Goal: Transaction & Acquisition: Download file/media

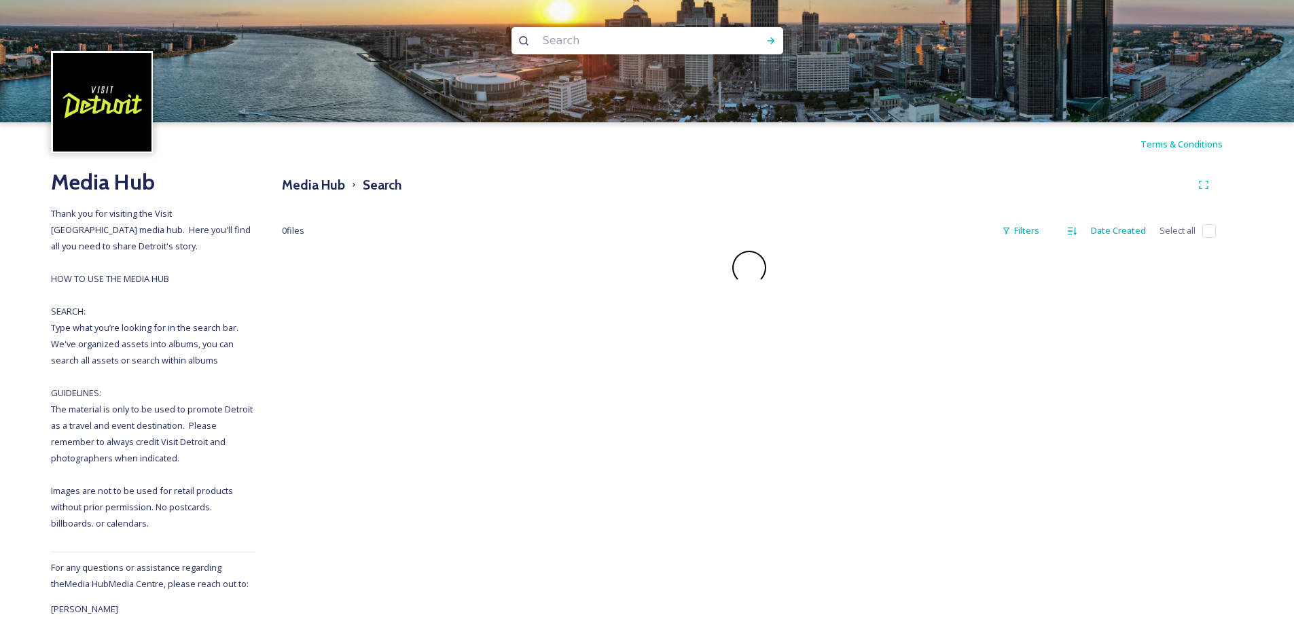
click at [590, 39] on input at bounding box center [629, 41] width 186 height 30
type input "fall"
click at [774, 45] on icon at bounding box center [771, 40] width 11 height 11
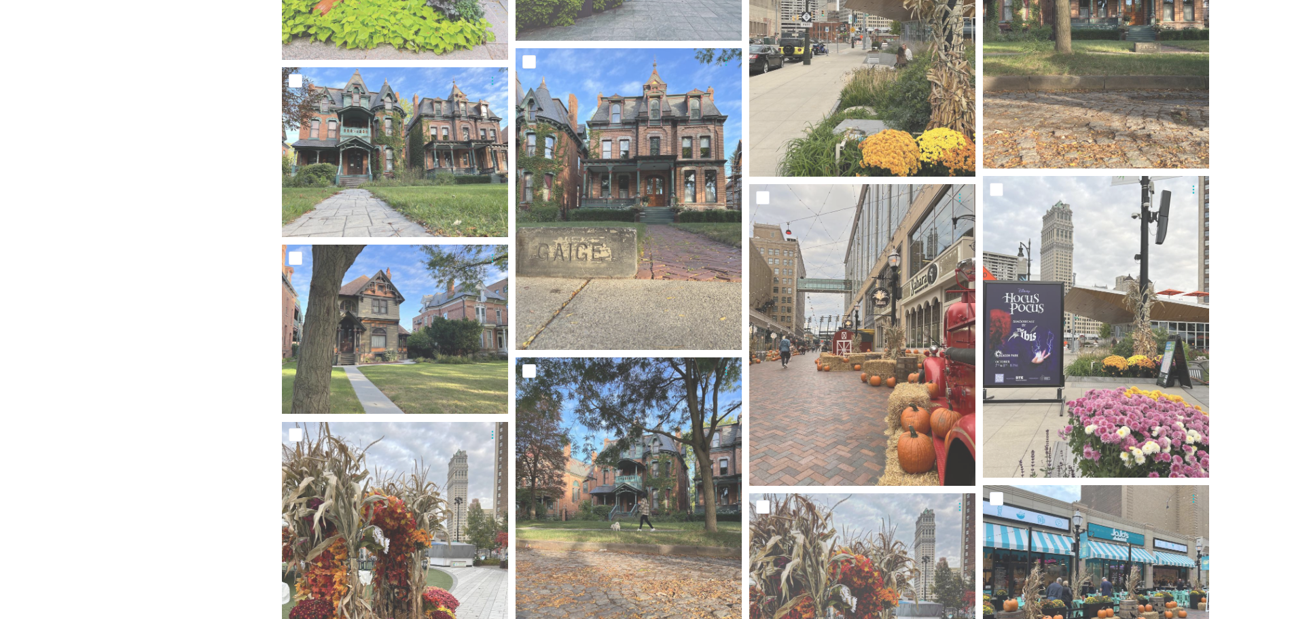
scroll to position [3845, 0]
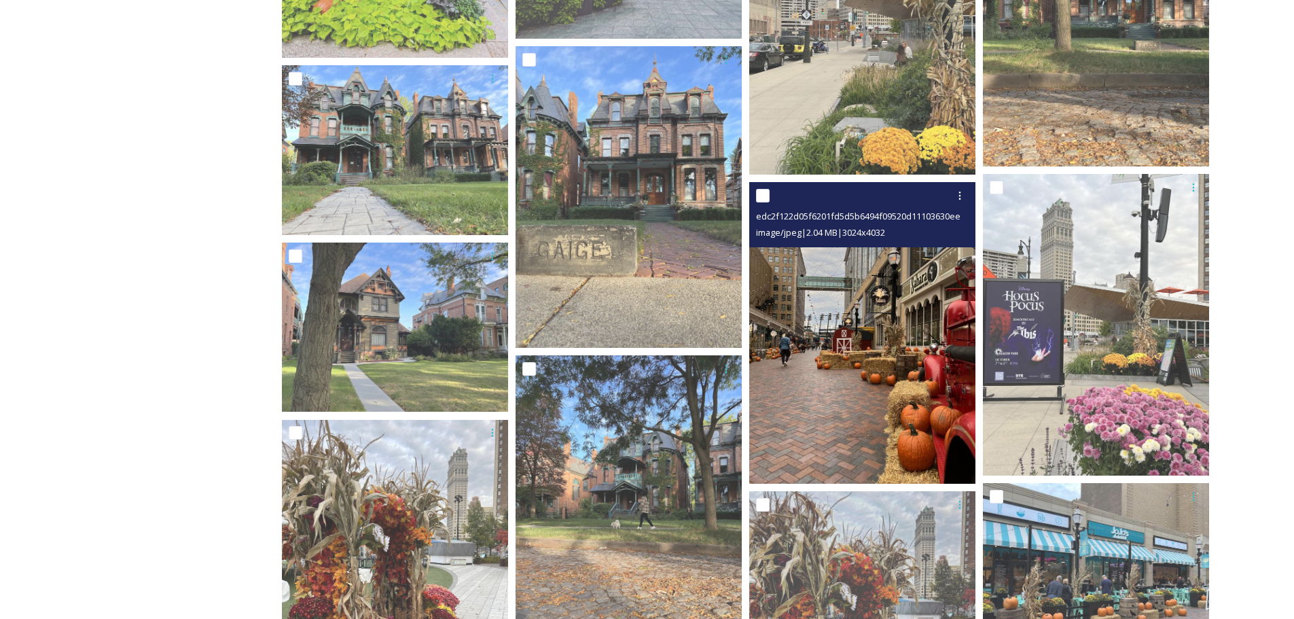
click at [906, 405] on img at bounding box center [862, 333] width 226 height 302
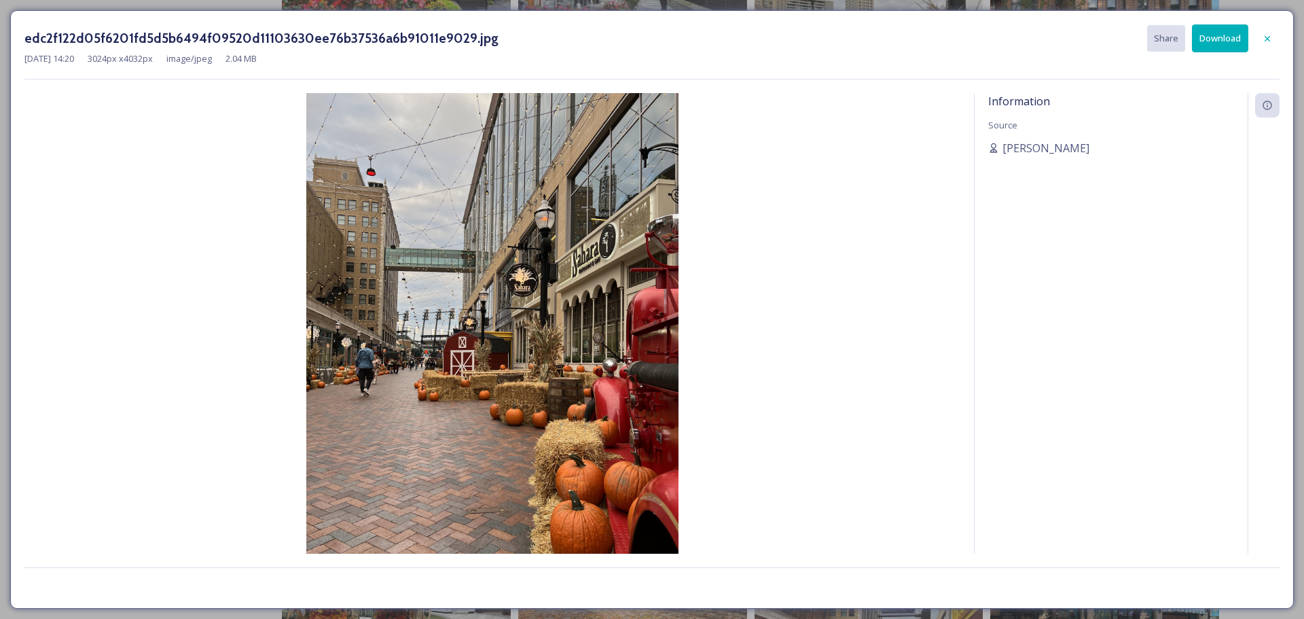
click at [1227, 45] on button "Download" at bounding box center [1220, 38] width 56 height 28
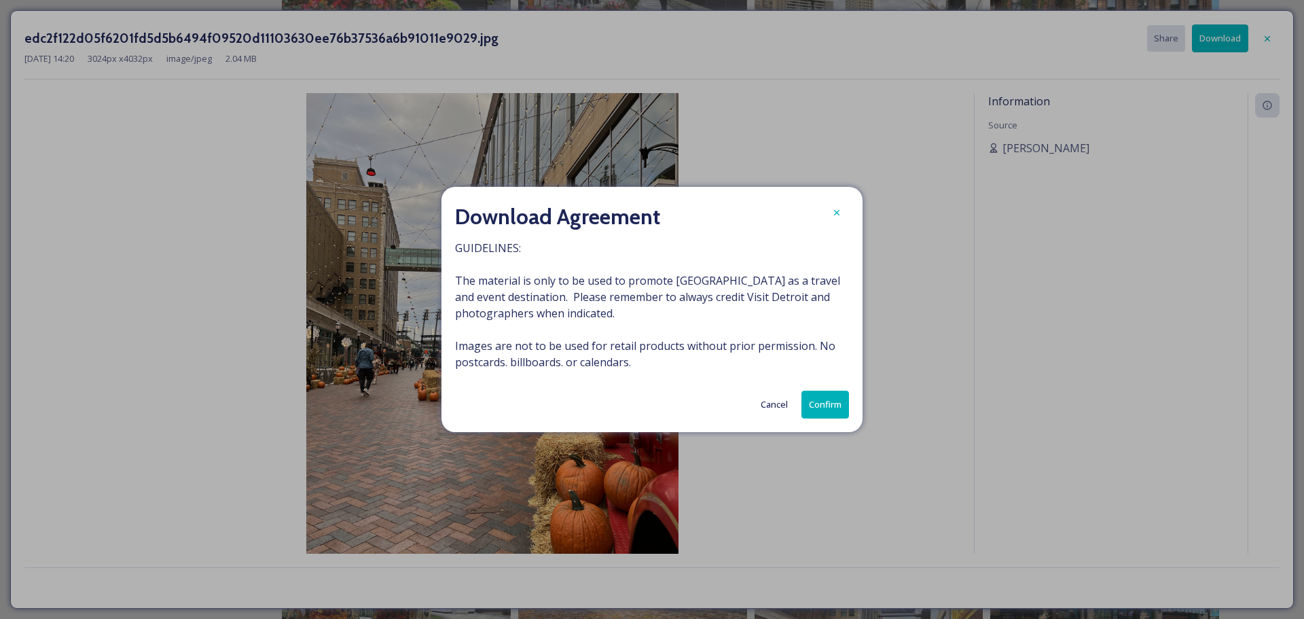
click at [812, 399] on button "Confirm" at bounding box center [826, 405] width 48 height 28
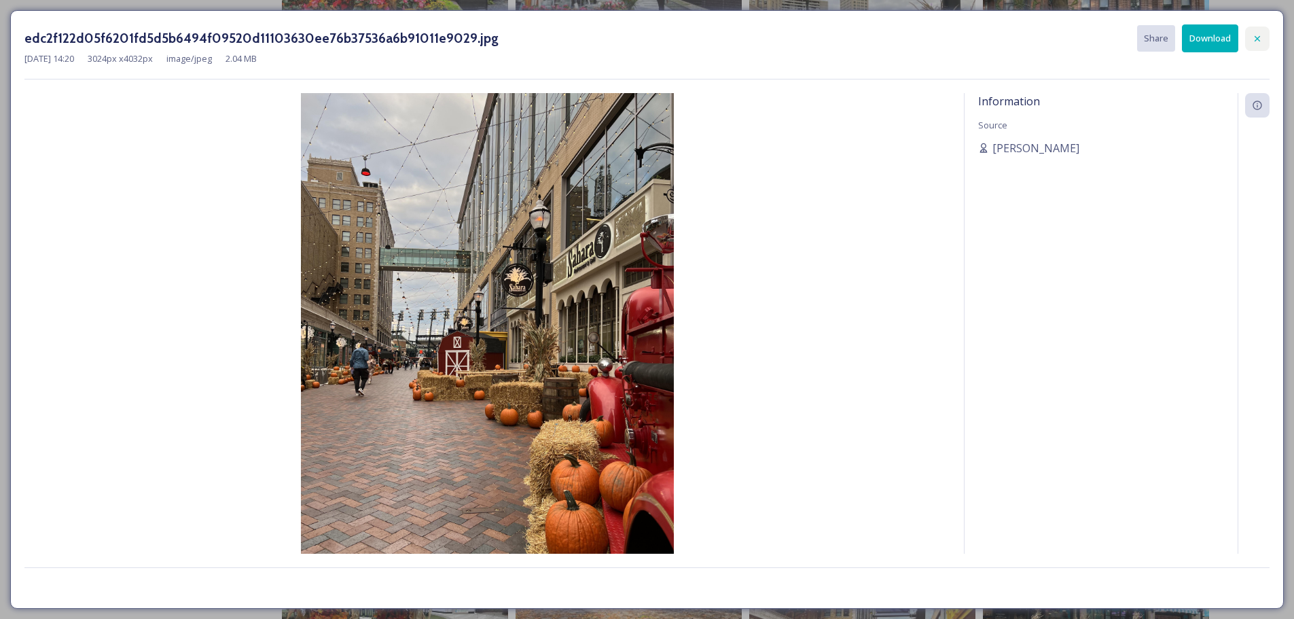
click at [1263, 41] on div at bounding box center [1257, 38] width 24 height 24
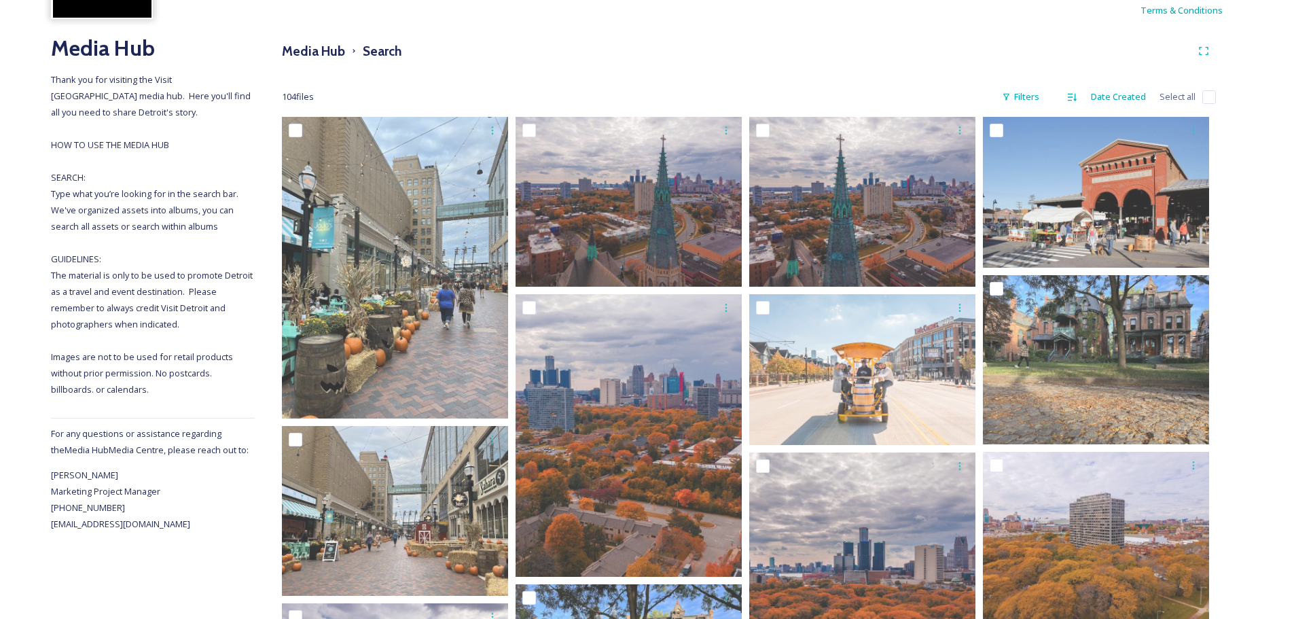
scroll to position [131, 0]
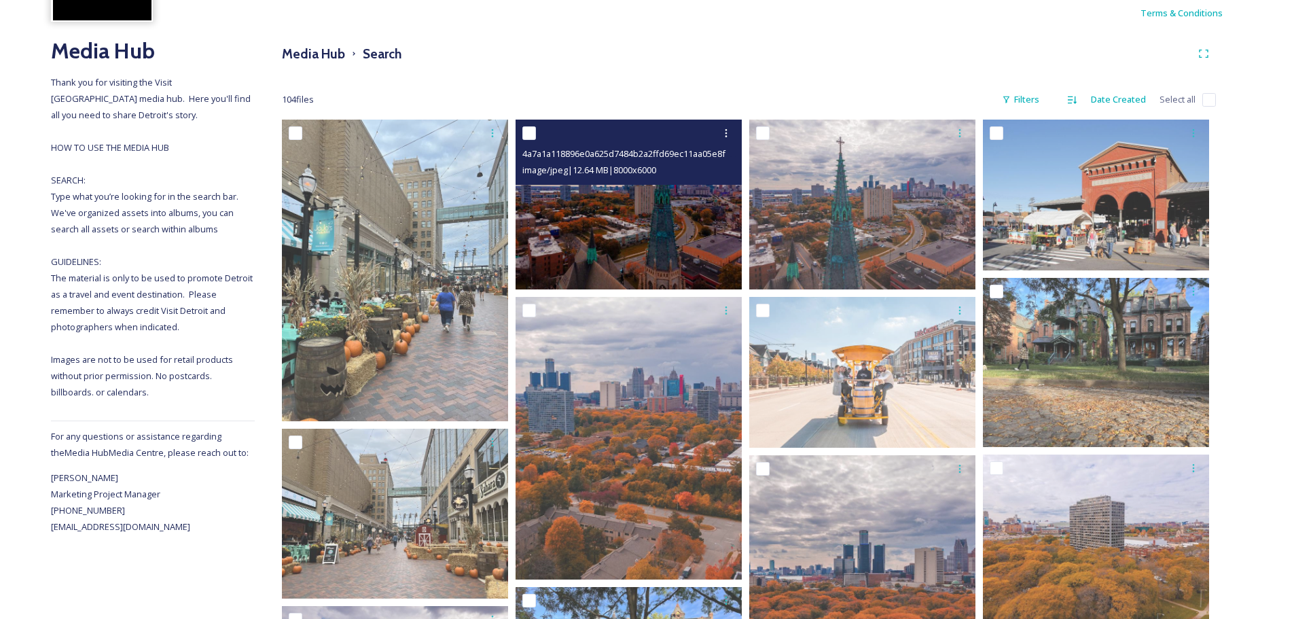
click at [651, 197] on img at bounding box center [629, 205] width 226 height 170
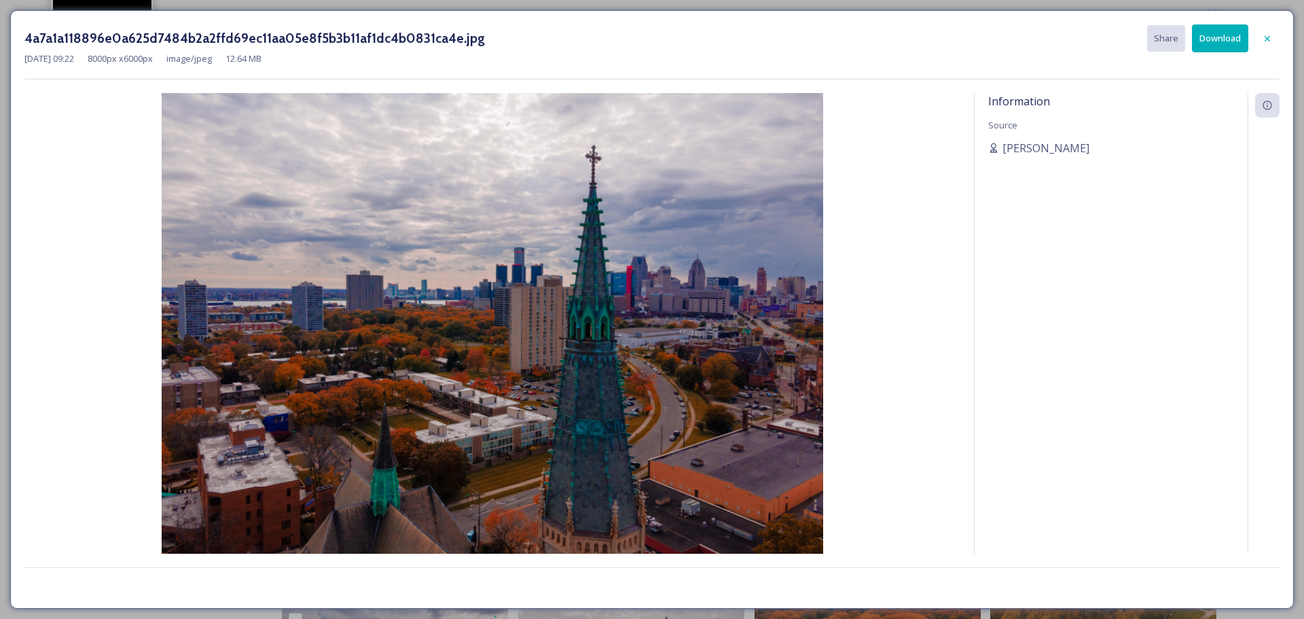
click at [1199, 48] on button "Download" at bounding box center [1220, 38] width 56 height 28
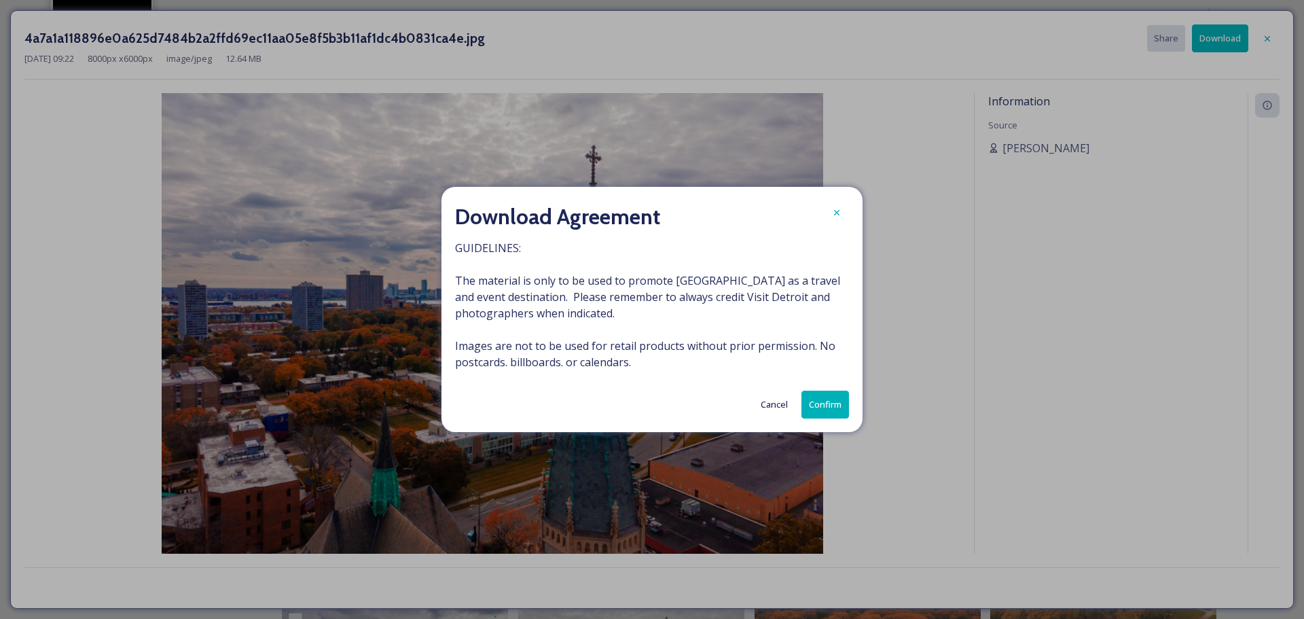
click at [808, 410] on button "Confirm" at bounding box center [826, 405] width 48 height 28
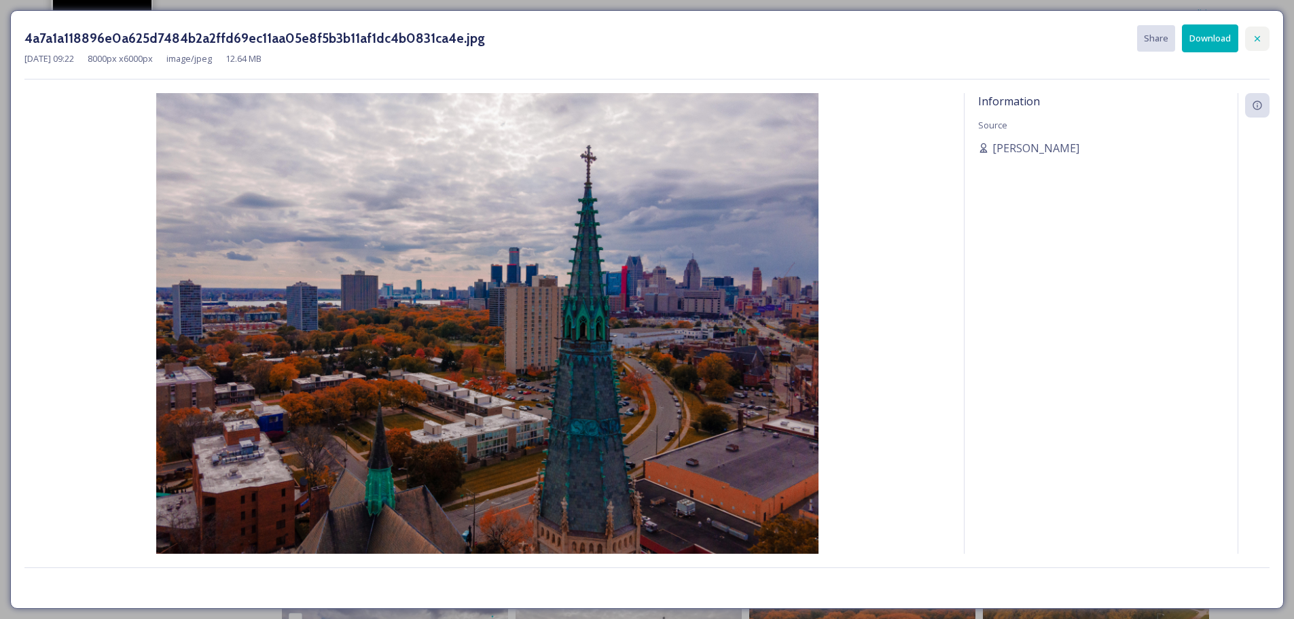
click at [1258, 31] on div at bounding box center [1257, 38] width 24 height 24
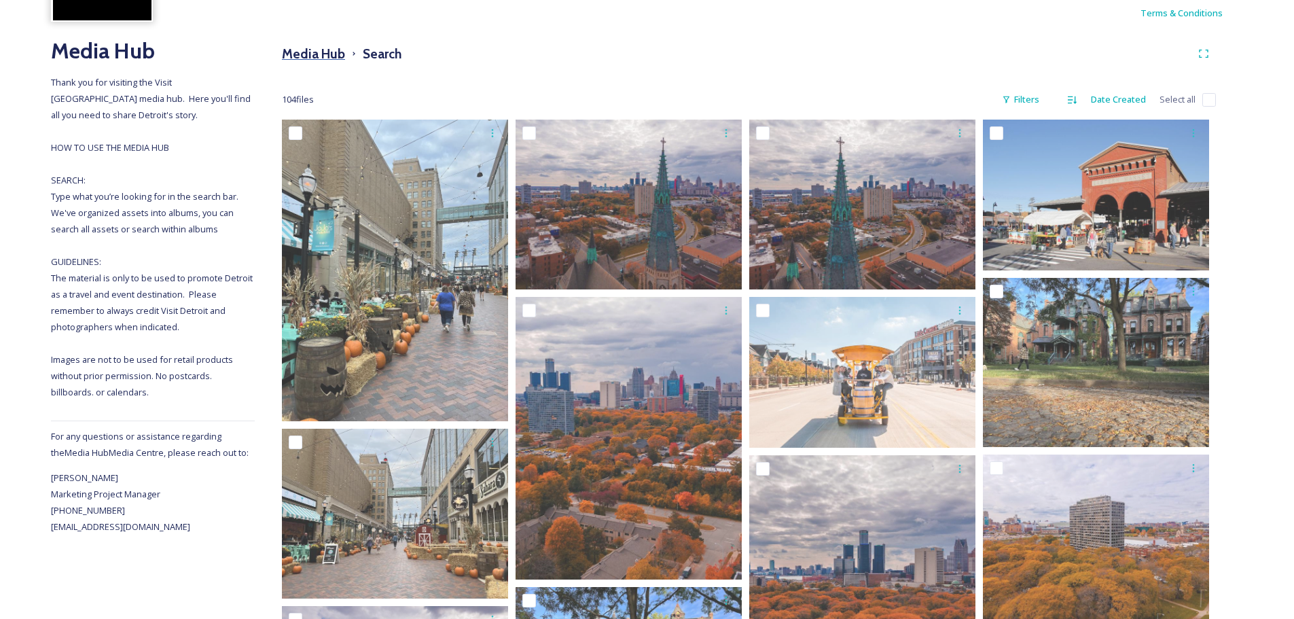
click at [318, 52] on h3 "Media Hub" at bounding box center [313, 54] width 63 height 20
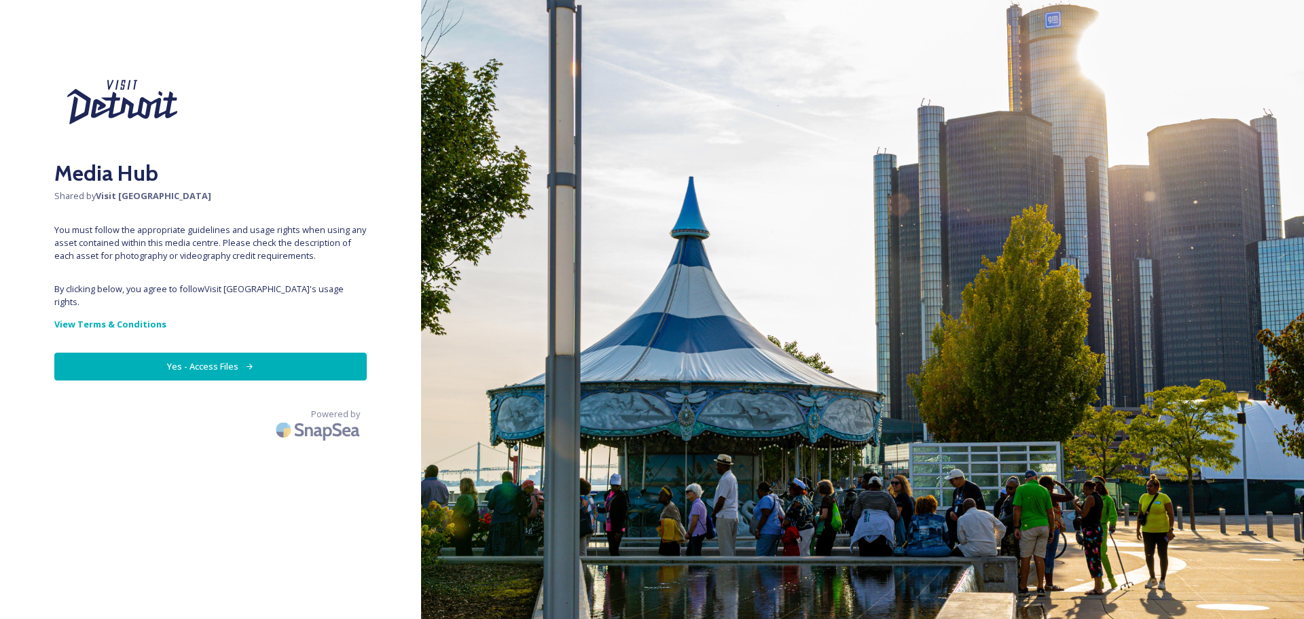
click at [261, 353] on button "Yes - Access Files" at bounding box center [210, 367] width 312 height 28
